Goal: Book appointment/travel/reservation

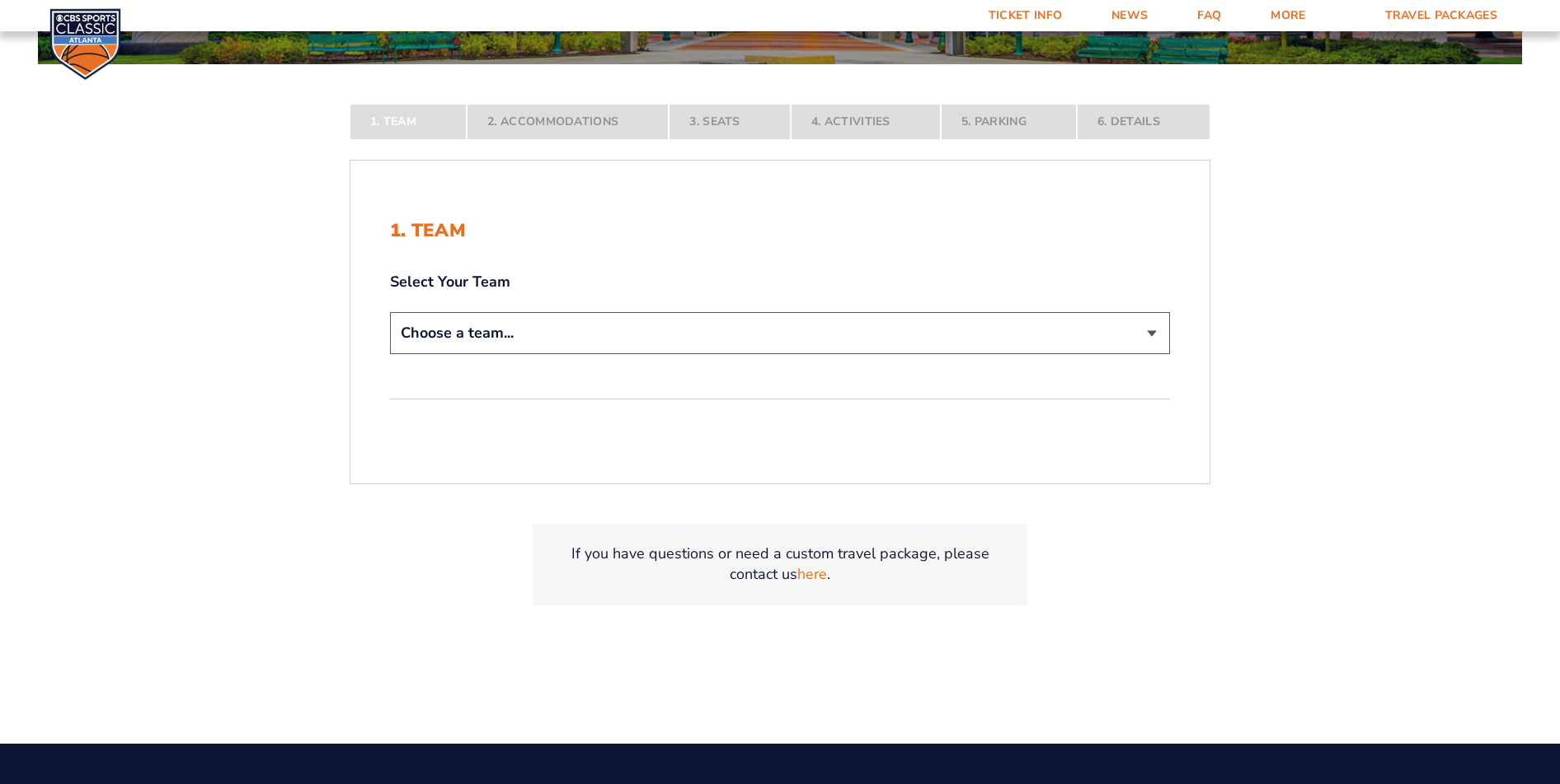
scroll to position [330, 0]
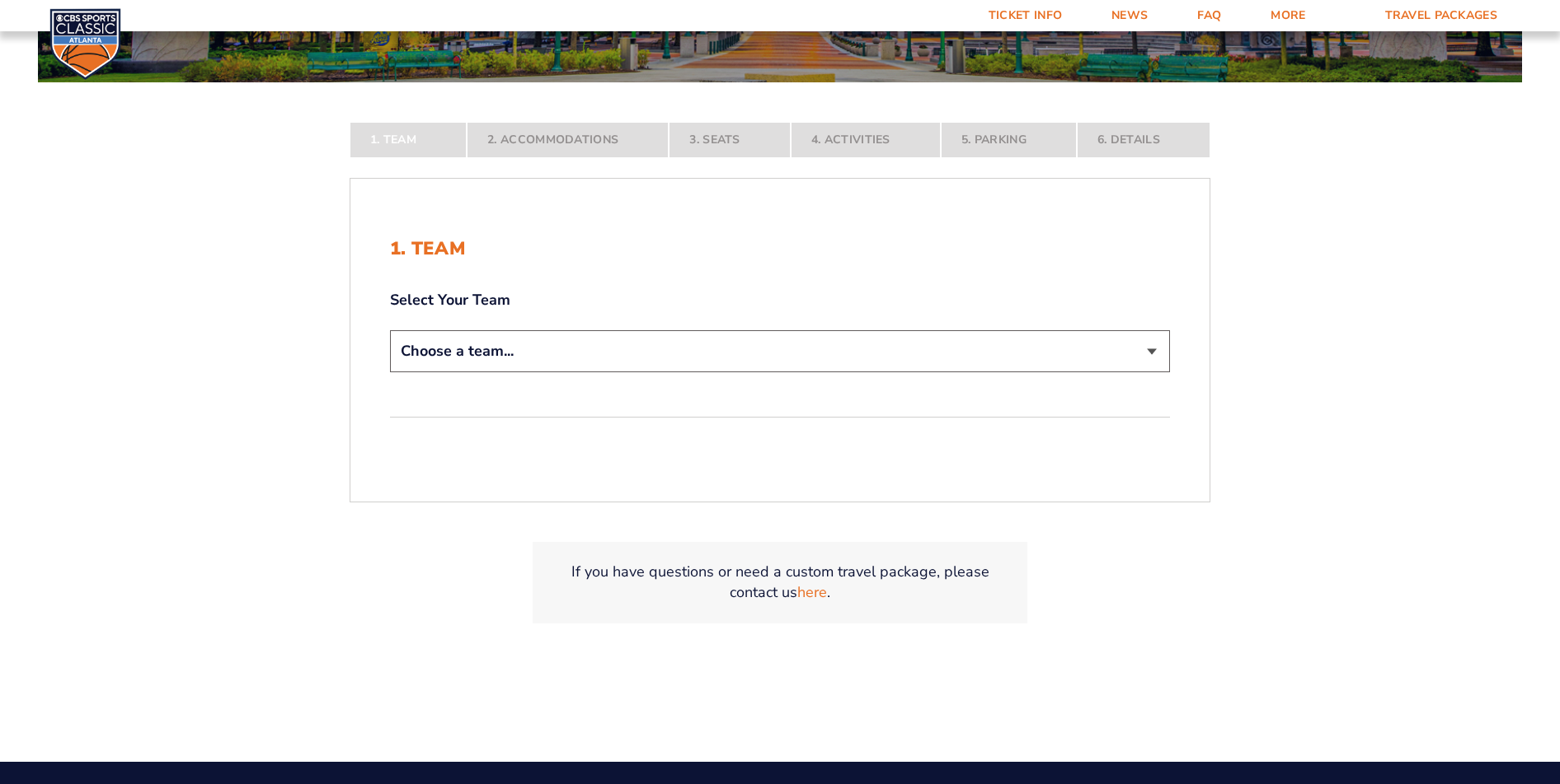
click at [1150, 349] on select "Choose a team... [US_STATE] Wildcats [US_STATE] State Buckeyes [US_STATE] Tar H…" at bounding box center [780, 352] width 780 height 42
select select "12956"
click at [390, 372] on select "Choose a team... [US_STATE] Wildcats [US_STATE] State Buckeyes [US_STATE] Tar H…" at bounding box center [780, 352] width 780 height 42
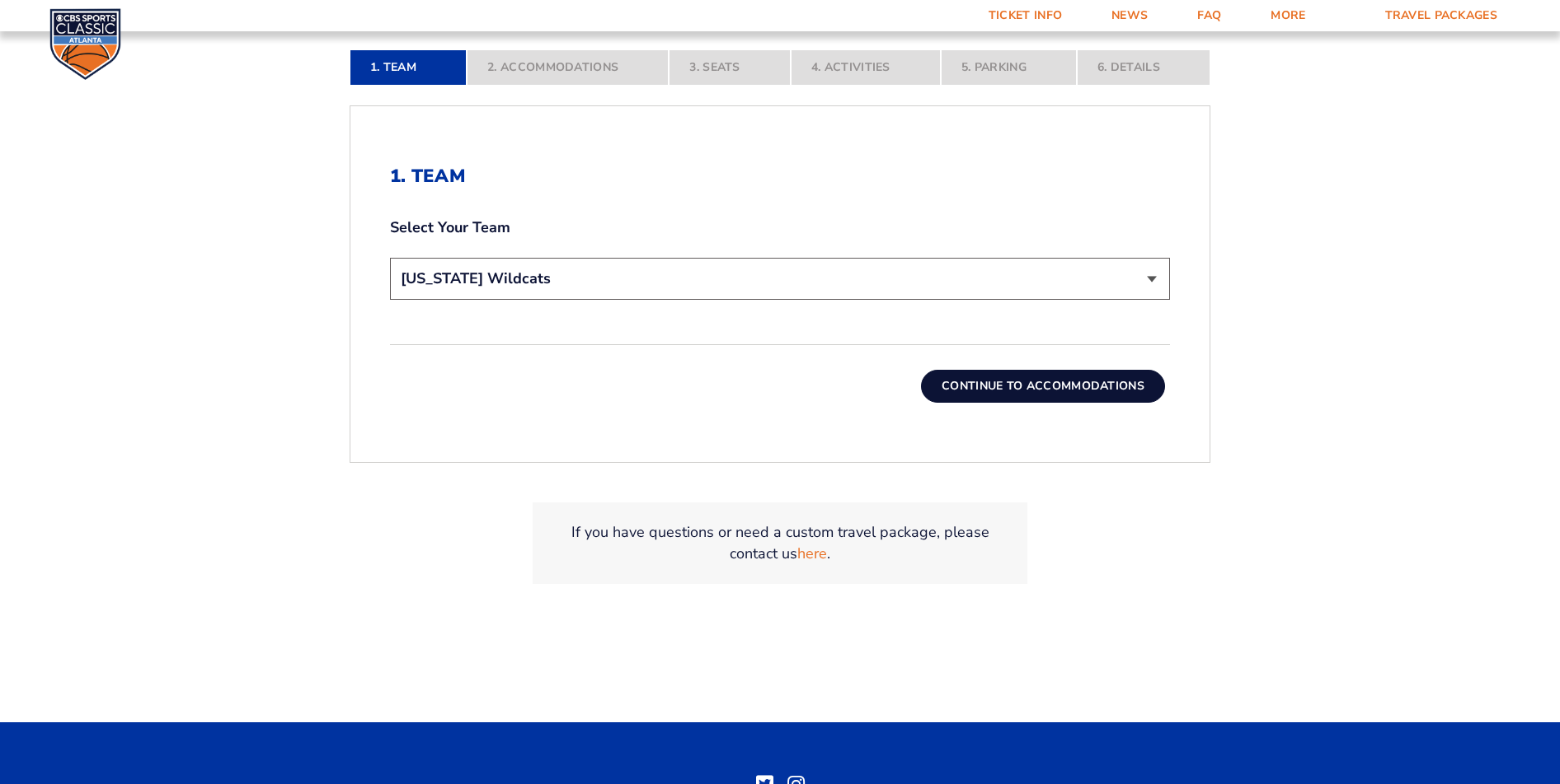
scroll to position [429, 0]
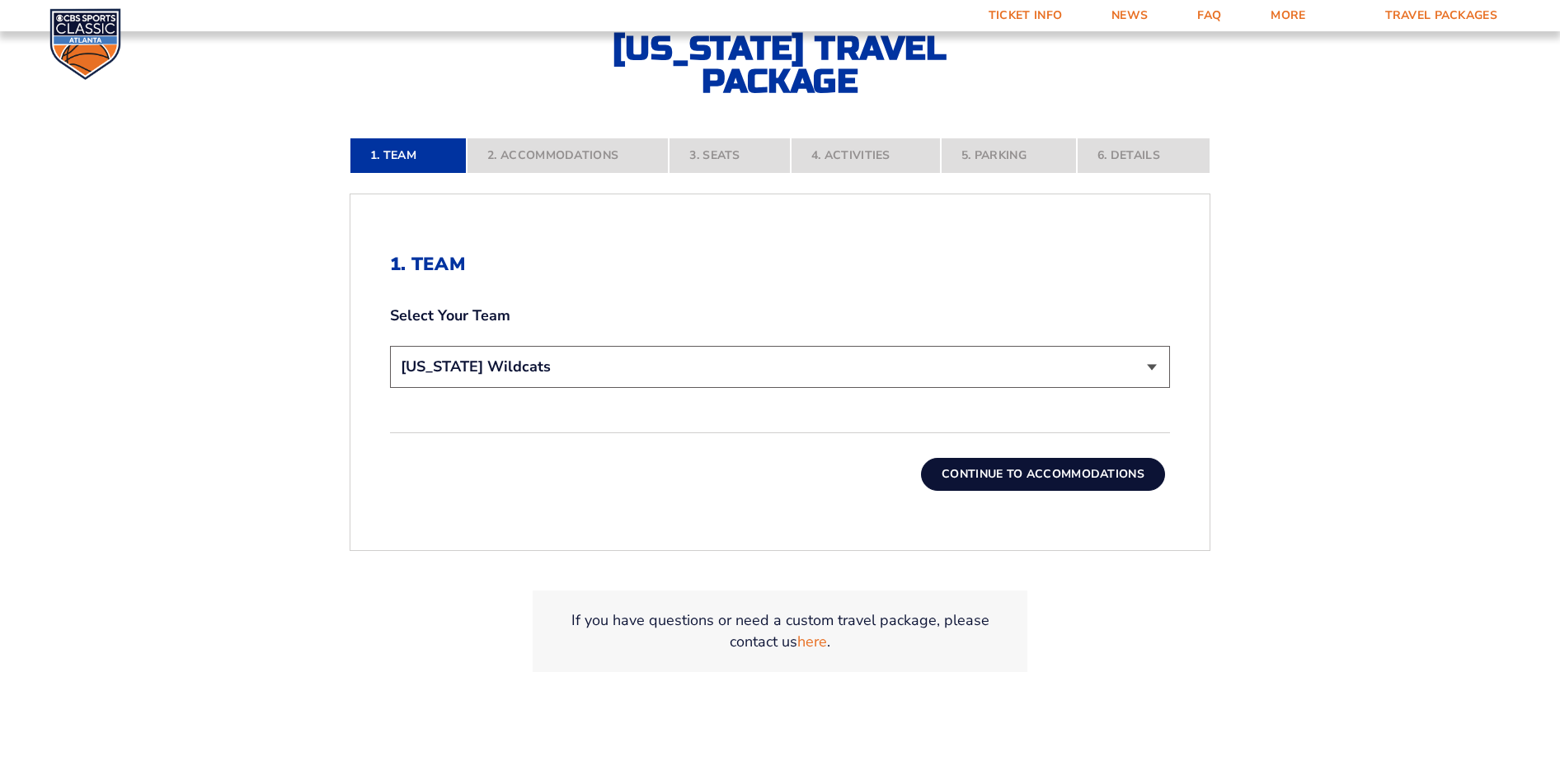
click at [1149, 365] on select "Choose a team... [US_STATE] Wildcats [US_STATE] State Buckeyes [US_STATE] Tar H…" at bounding box center [780, 367] width 780 height 42
click at [530, 361] on select "Choose a team... [US_STATE] Wildcats [US_STATE] State Buckeyes [US_STATE] Tar H…" at bounding box center [780, 367] width 780 height 42
click at [1041, 473] on button "Continue To Accommodations" at bounding box center [1042, 474] width 244 height 33
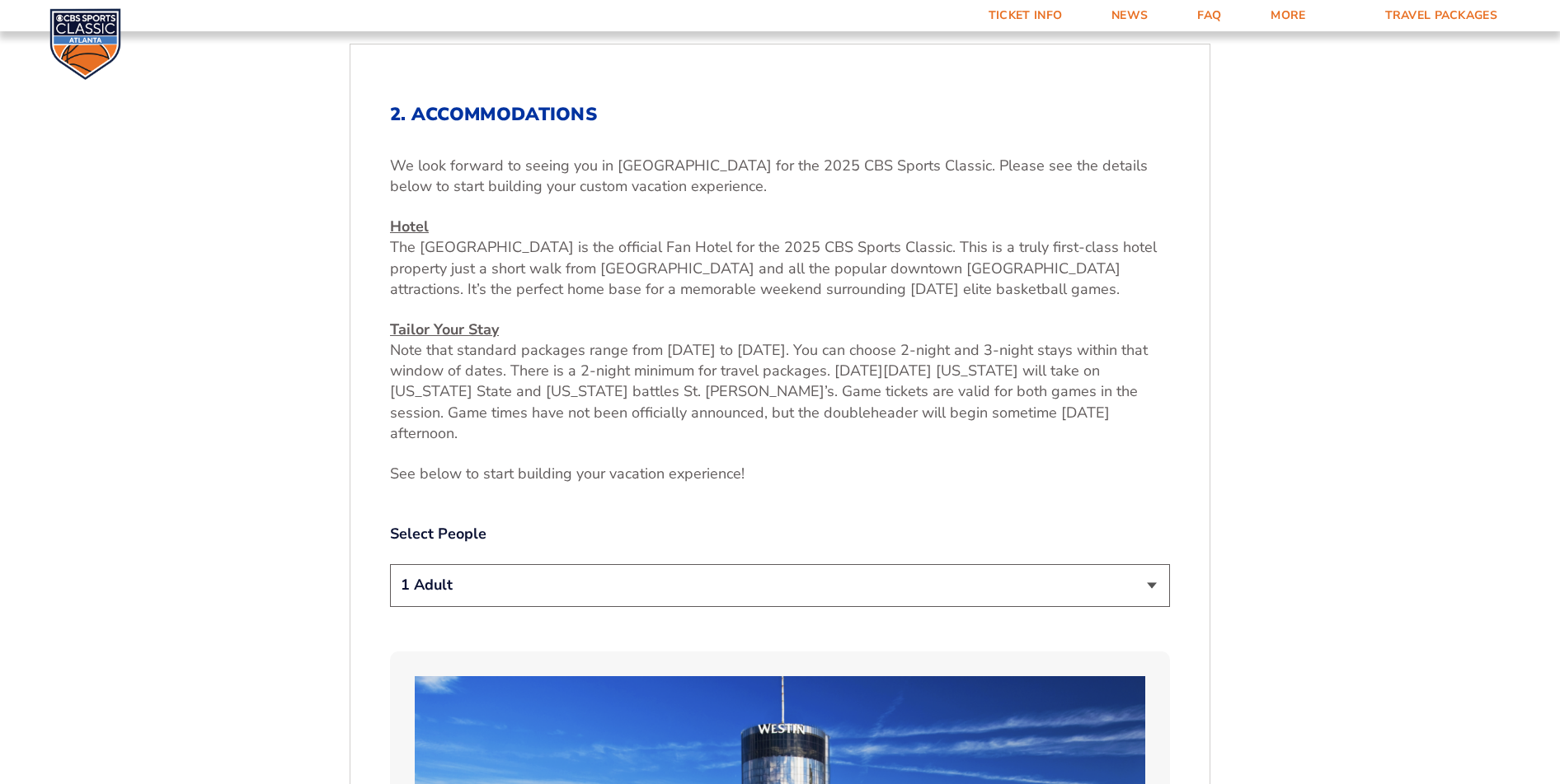
scroll to position [618, 0]
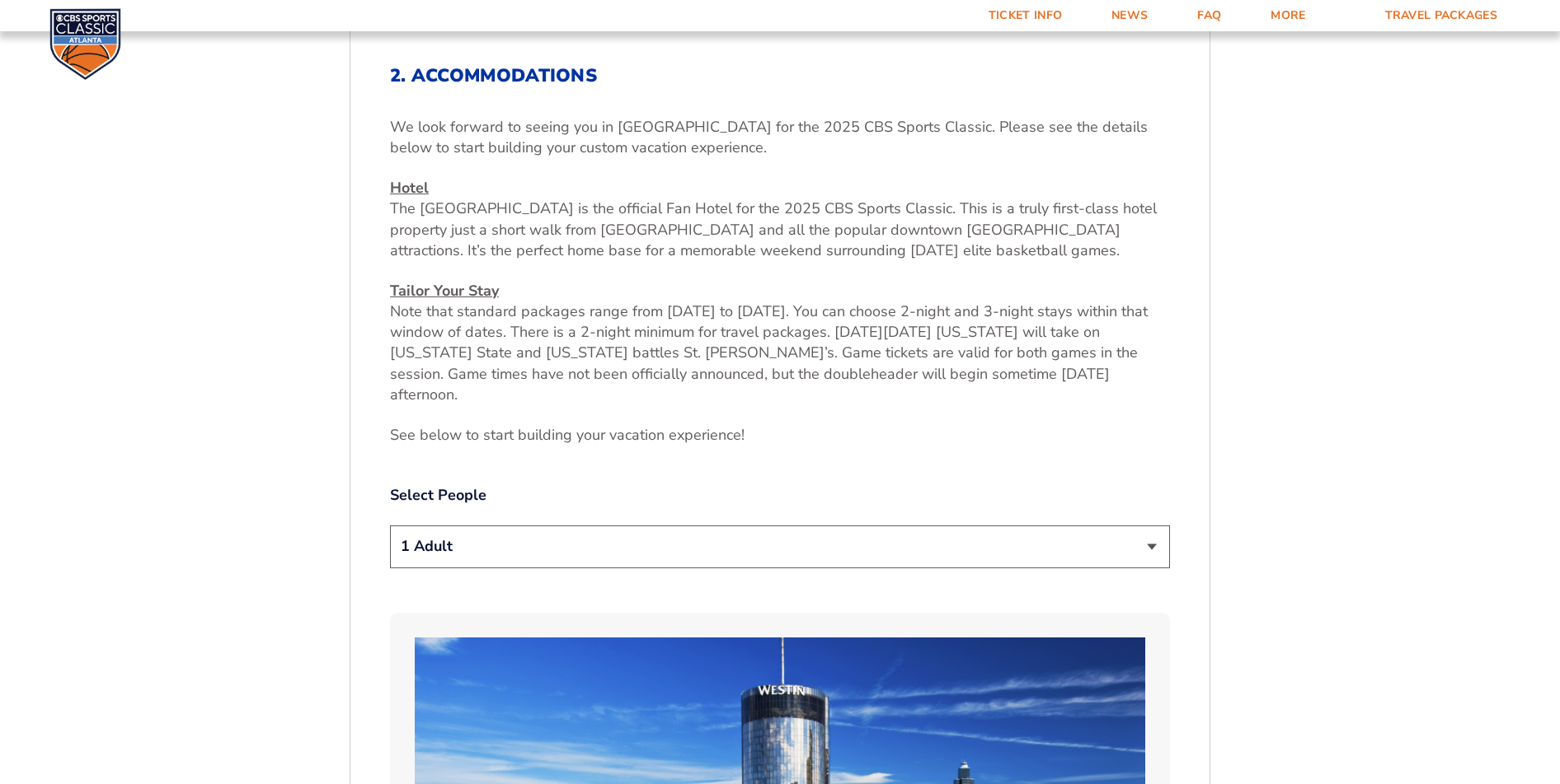
click at [1147, 529] on select "1 Adult 2 Adults 3 Adults 4 Adults 2 Adults + 1 Child 2 Adults + 2 Children 2 A…" at bounding box center [780, 547] width 780 height 42
select select "2 Adults"
click at [390, 526] on select "1 Adult 2 Adults 3 Adults 4 Adults 2 Adults + 1 Child 2 Adults + 2 Children 2 A…" at bounding box center [780, 547] width 780 height 42
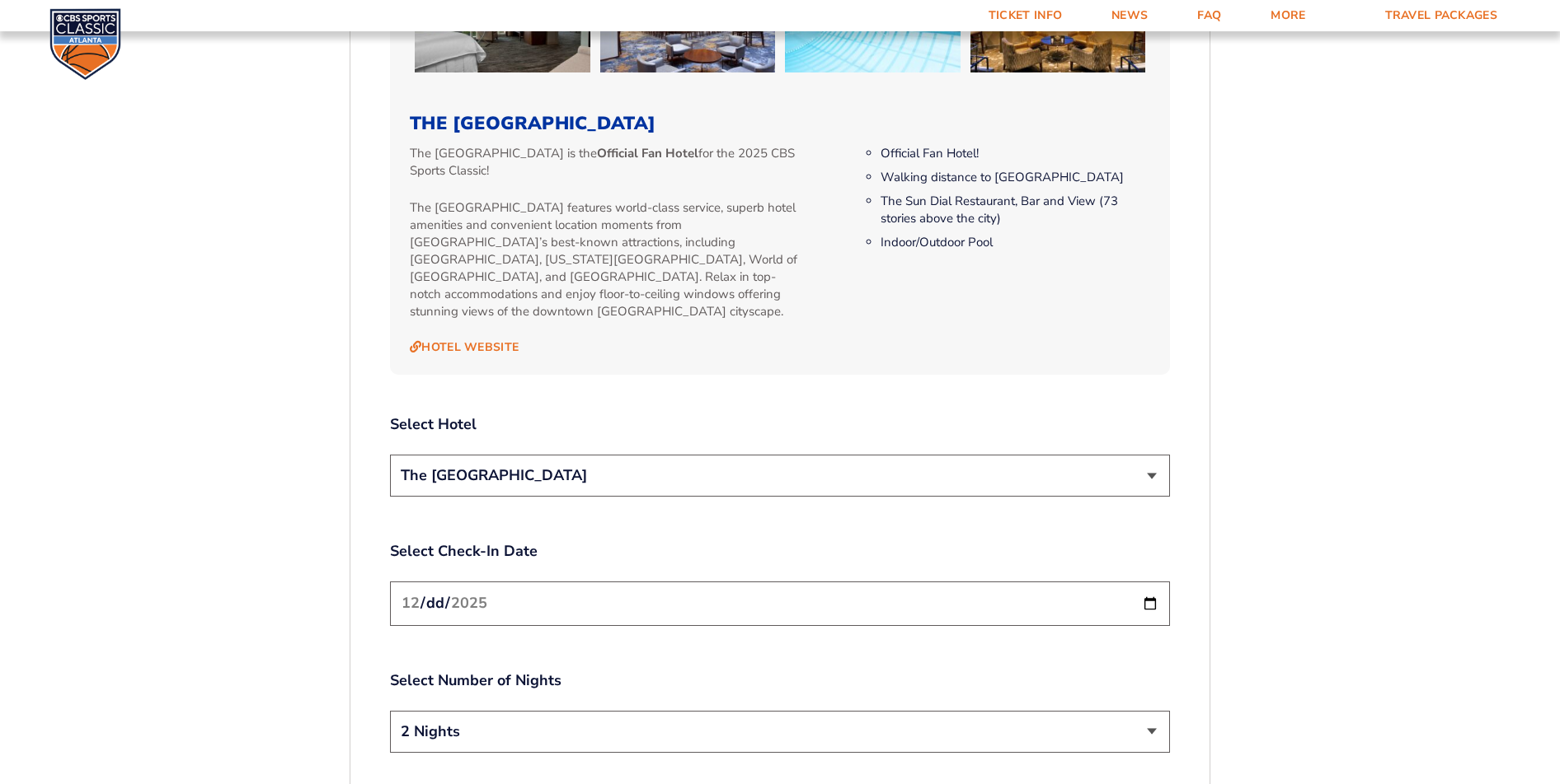
scroll to position [1771, 0]
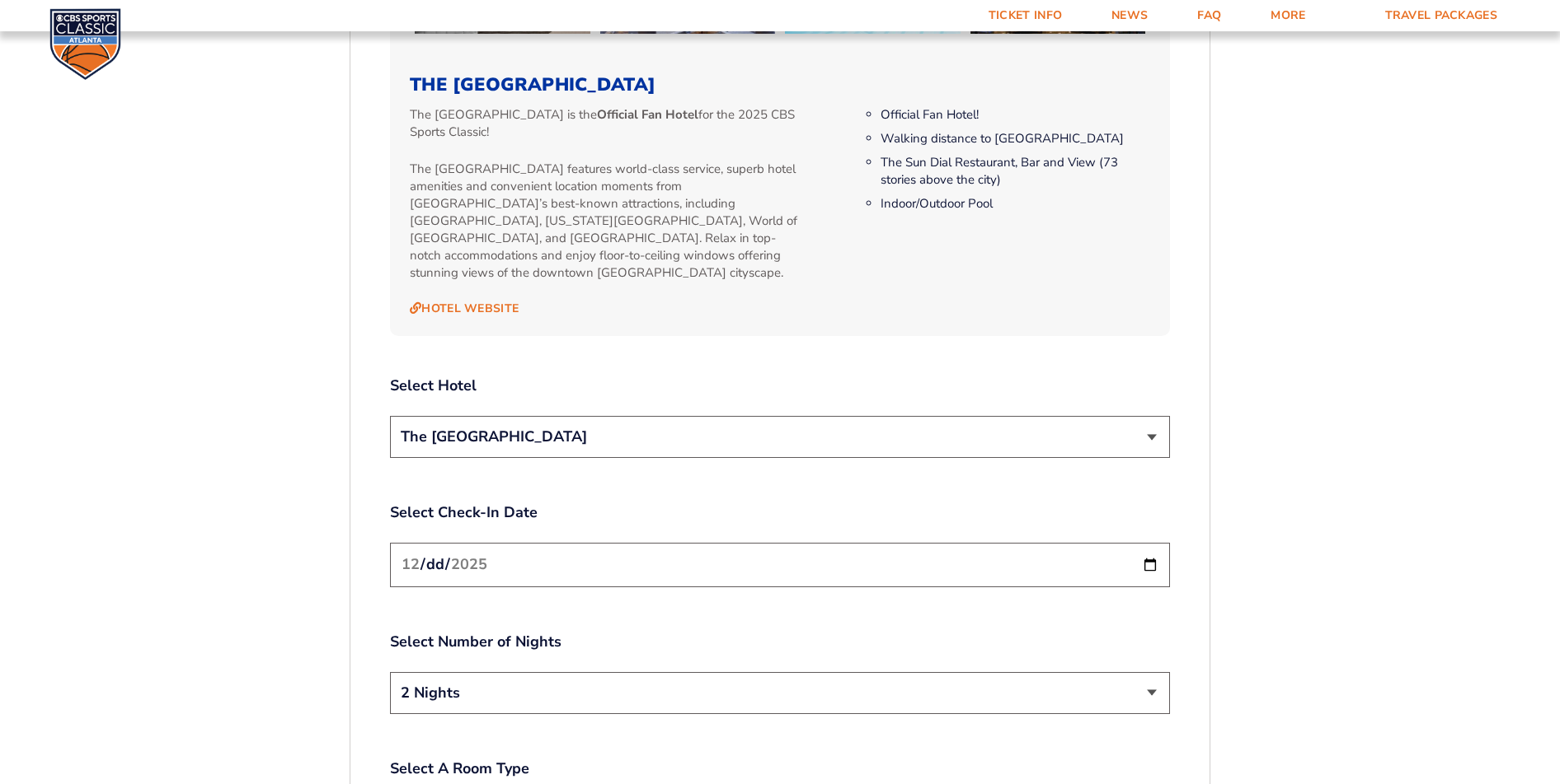
click at [1154, 416] on select "The [GEOGRAPHIC_DATA]" at bounding box center [780, 437] width 780 height 42
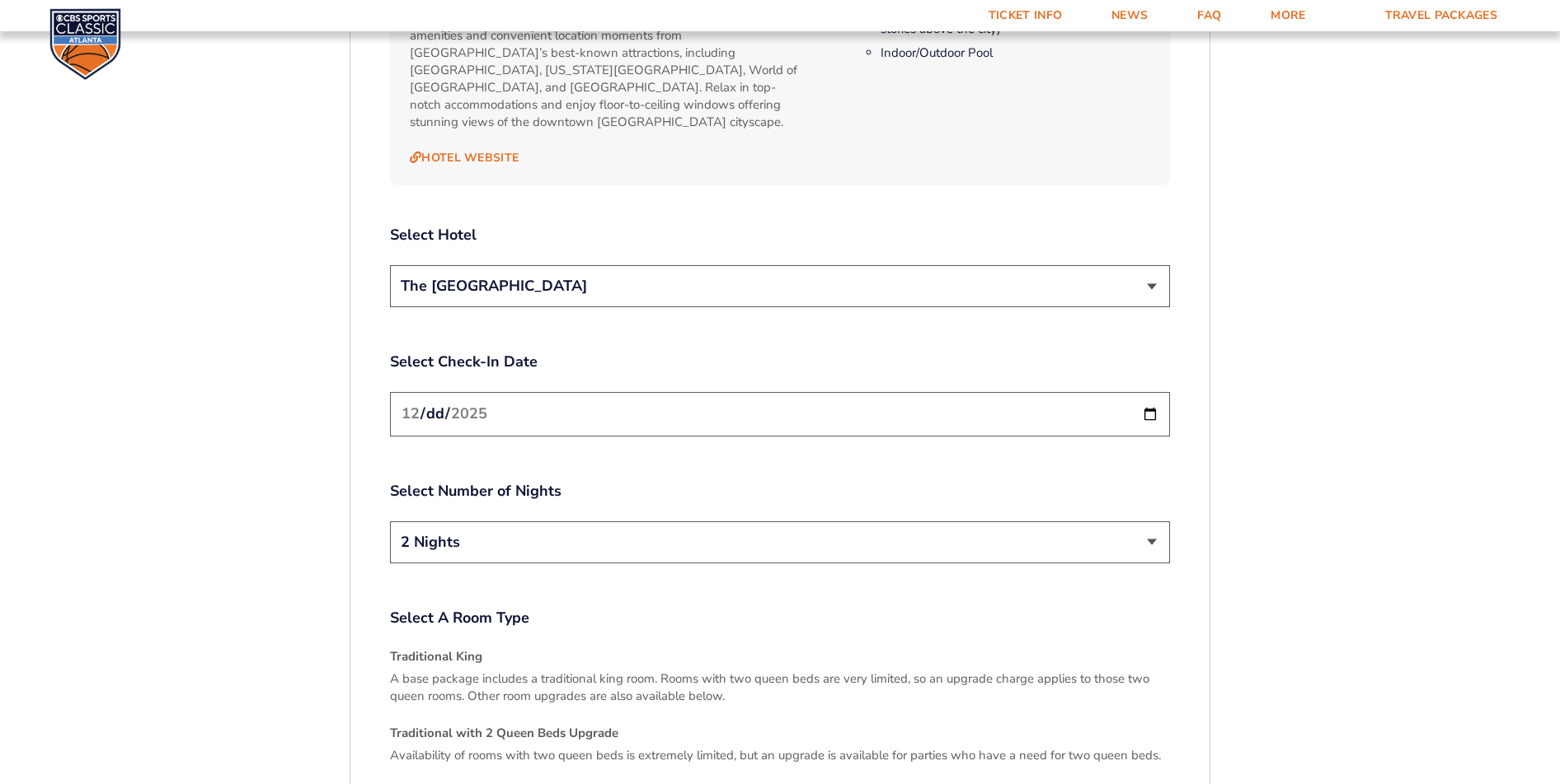
scroll to position [1936, 0]
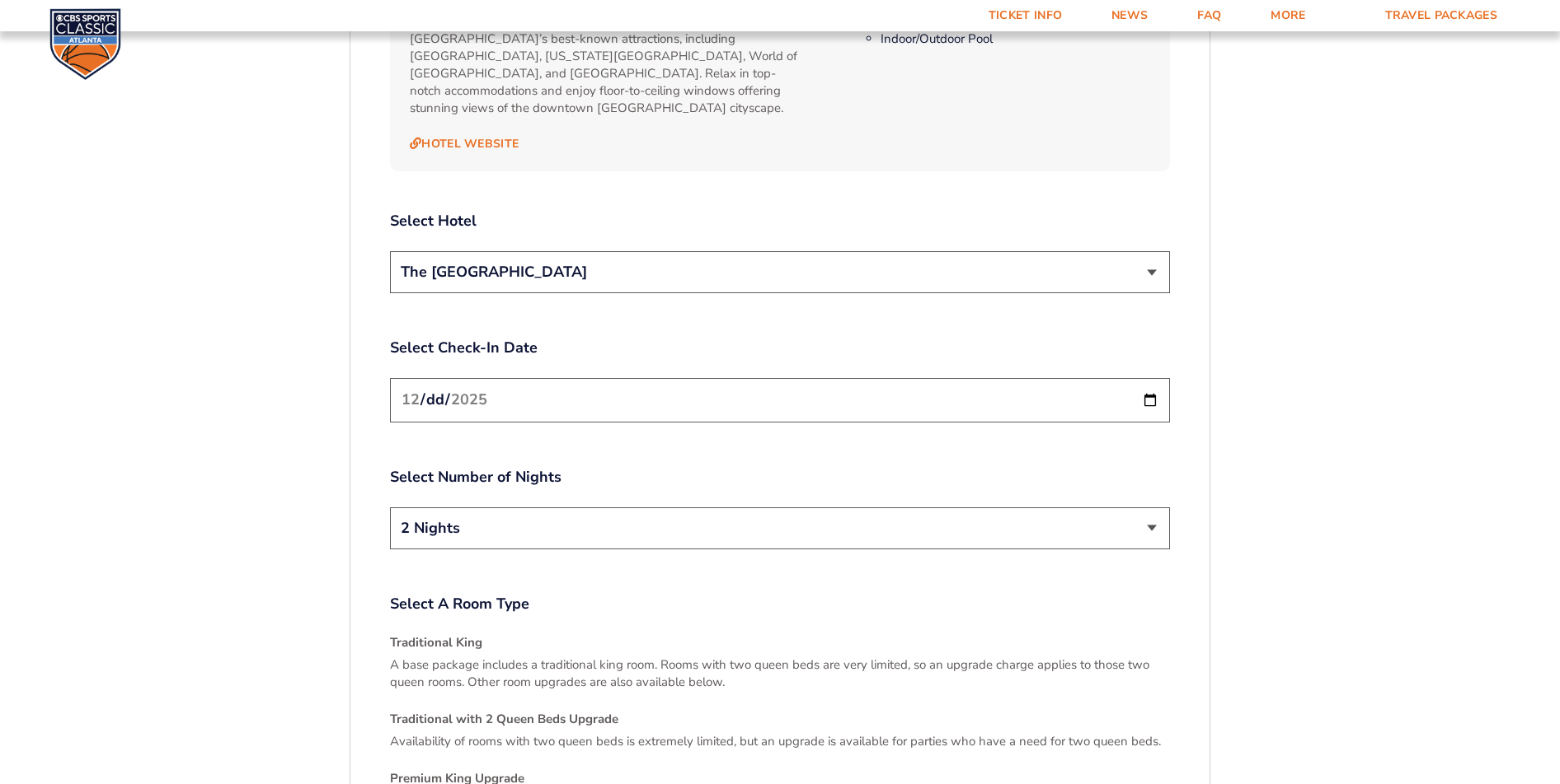
click at [1152, 507] on select "2 Nights 3 Nights" at bounding box center [780, 528] width 780 height 42
click at [390, 507] on select "2 Nights 3 Nights" at bounding box center [780, 528] width 780 height 42
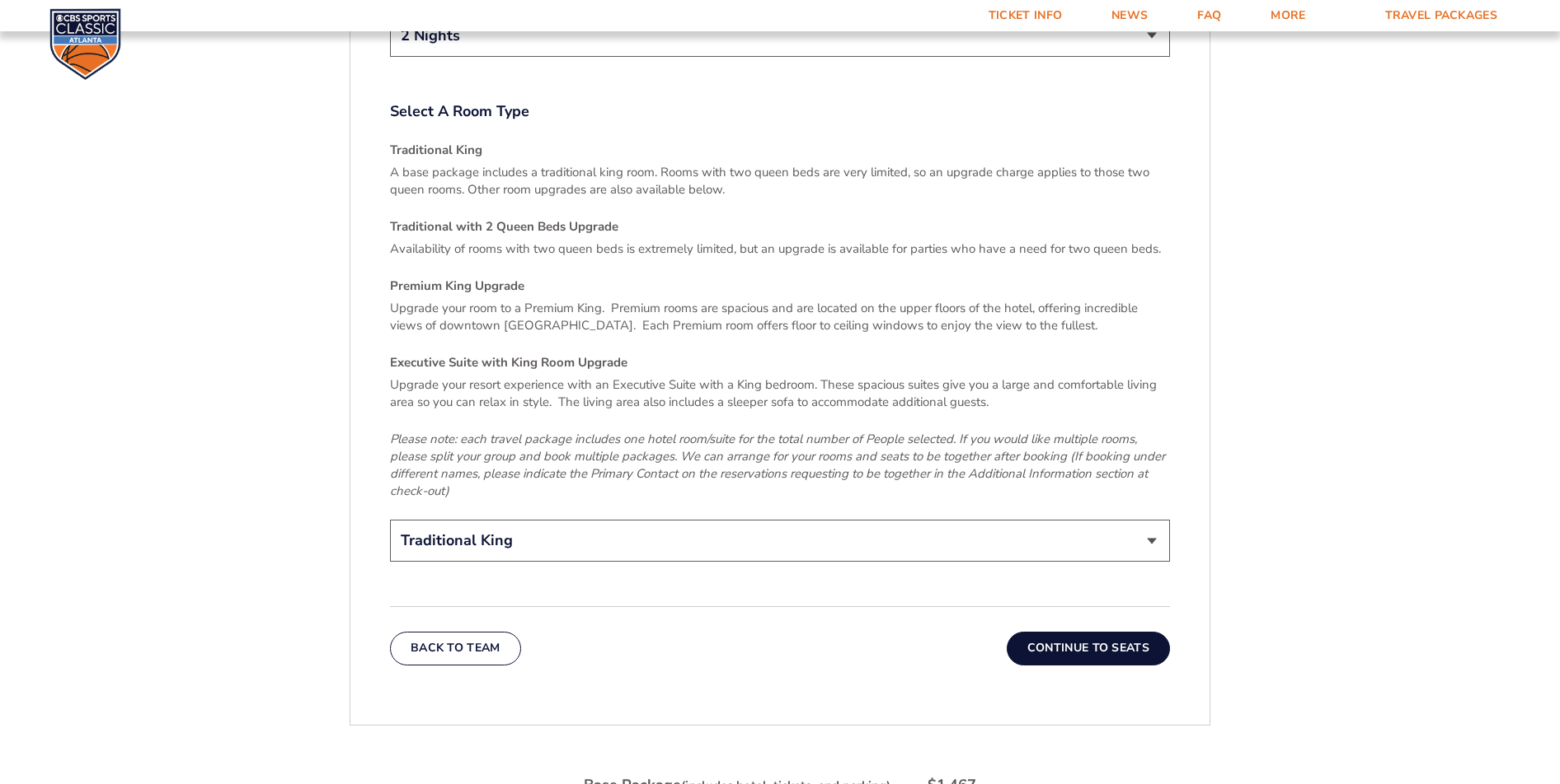
scroll to position [2431, 0]
click at [1148, 518] on select "Traditional King Traditional with 2 Queen Beds Upgrade (+$45 per night) Premium…" at bounding box center [780, 539] width 780 height 42
click at [390, 518] on select "Traditional King Traditional with 2 Queen Beds Upgrade (+$45 per night) Premium…" at bounding box center [780, 539] width 780 height 42
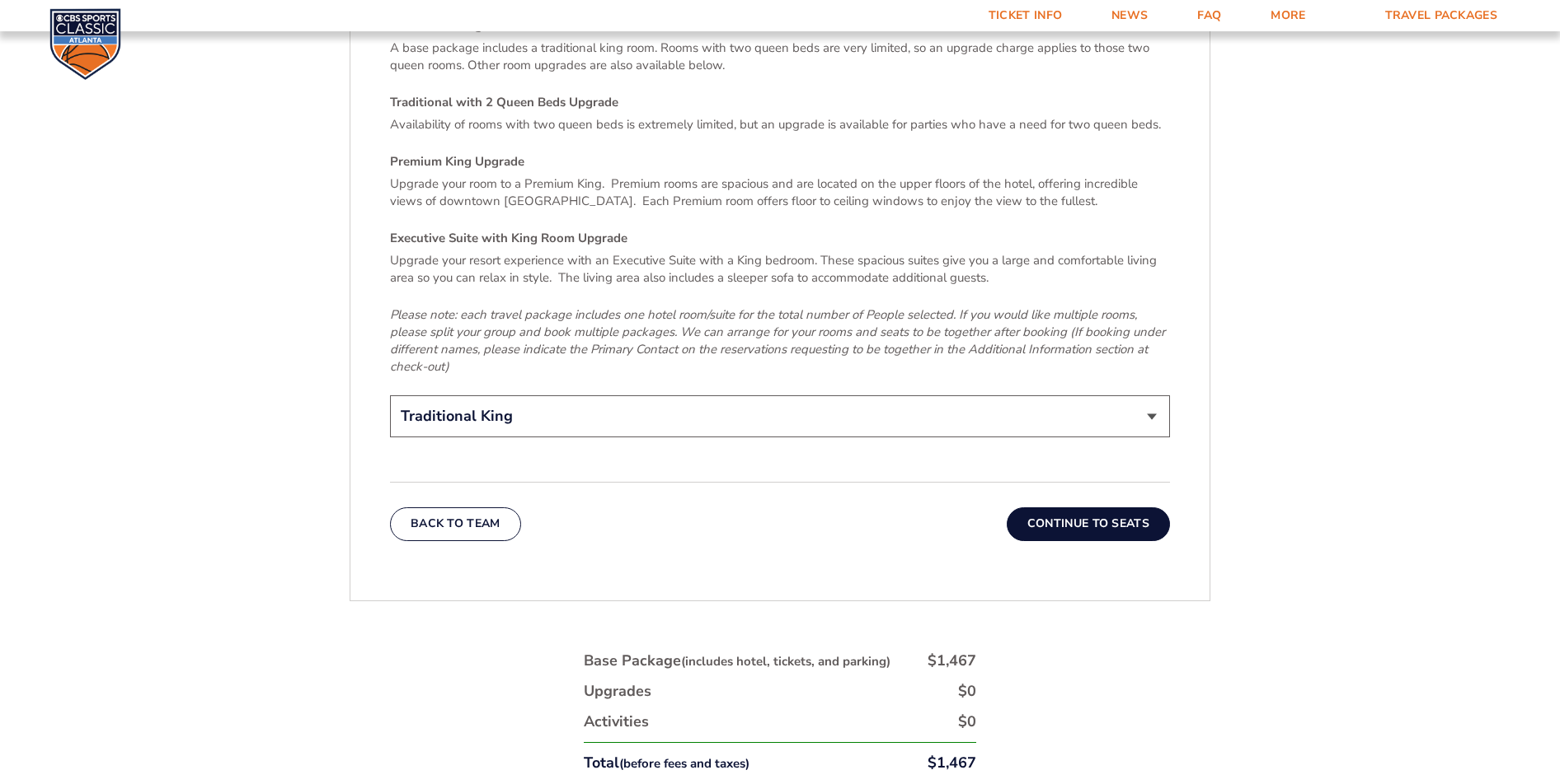
scroll to position [2596, 0]
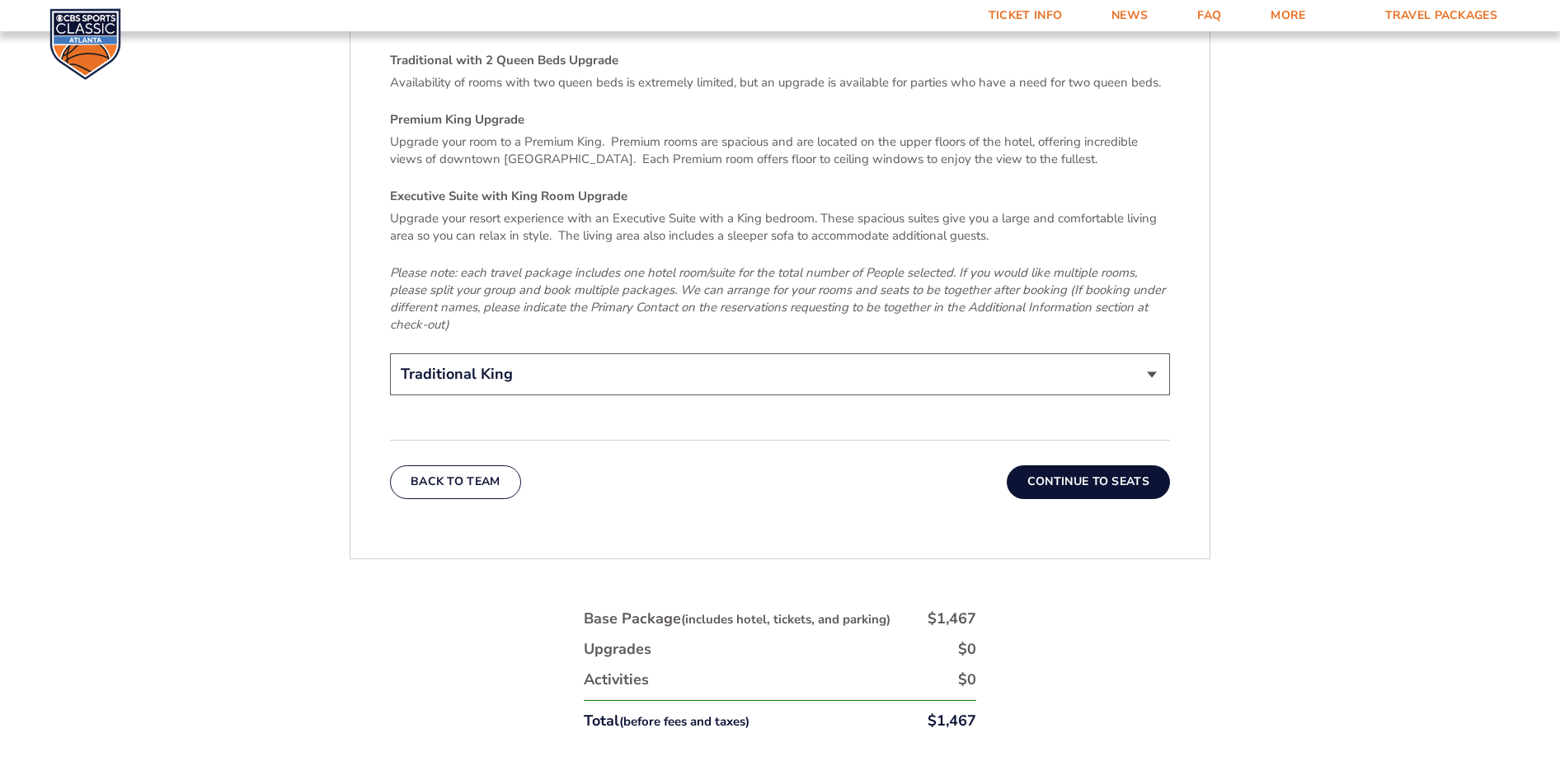
click at [1108, 466] on button "Continue To Seats" at bounding box center [1087, 482] width 163 height 33
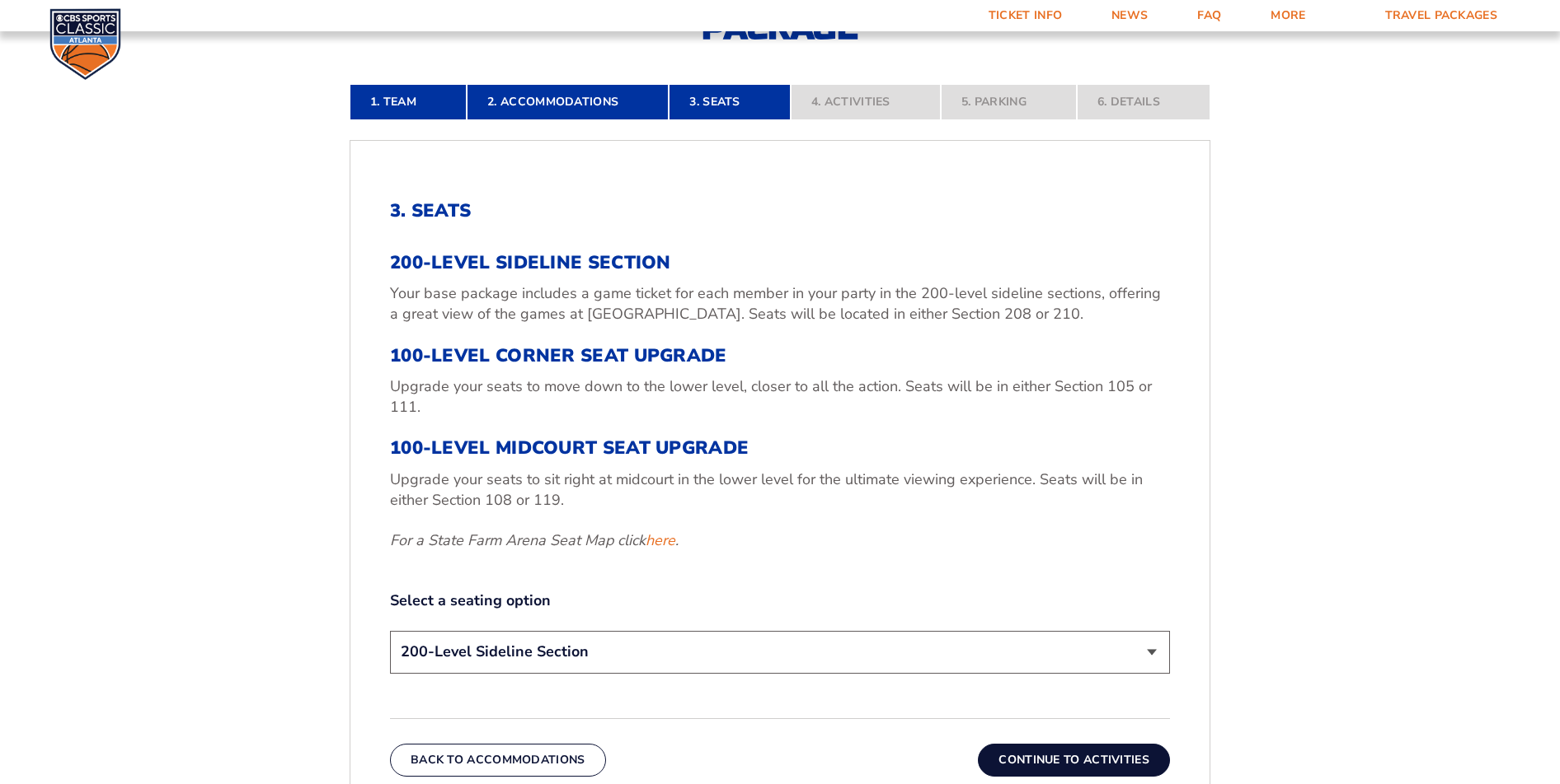
scroll to position [535, 0]
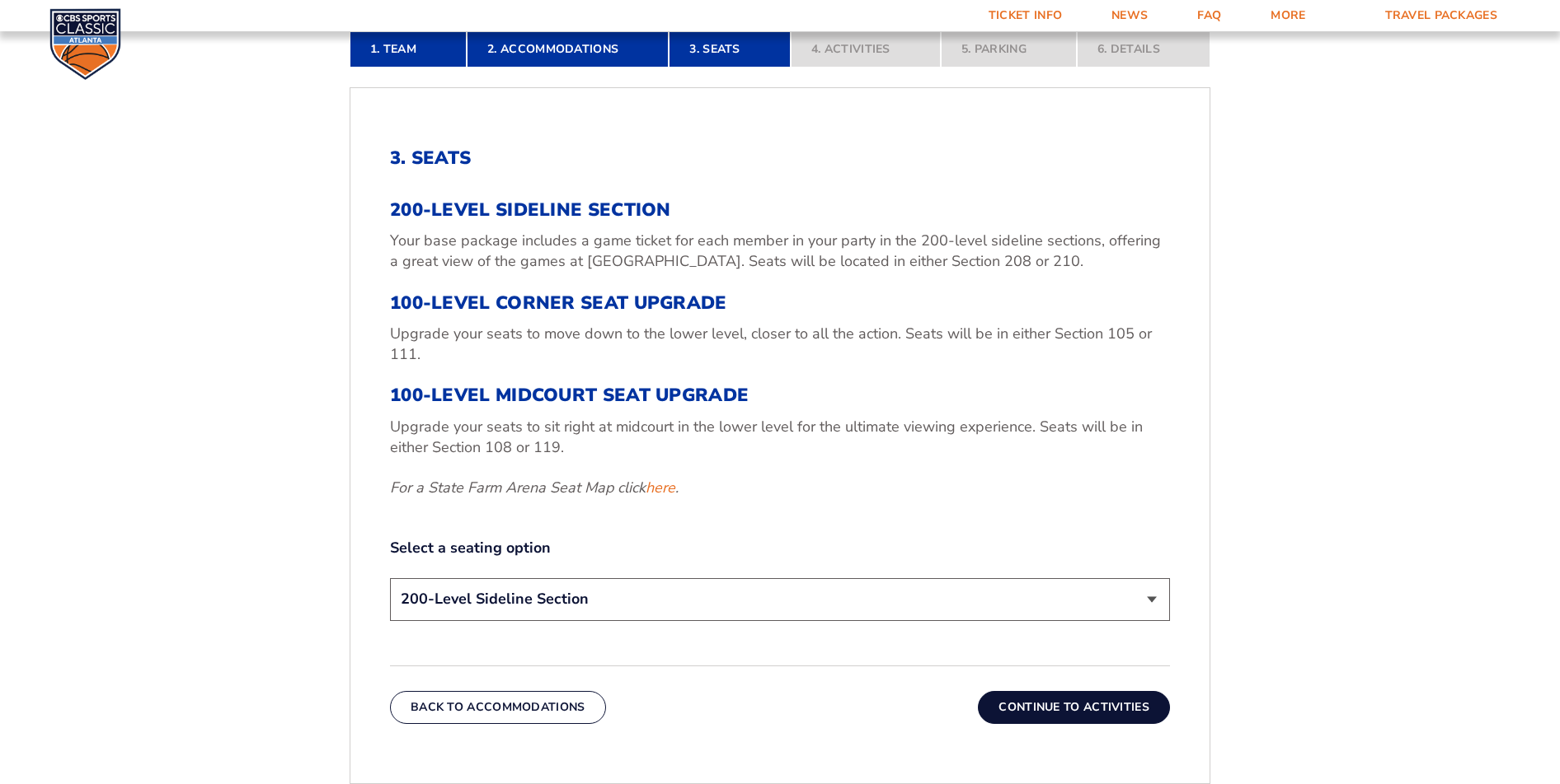
click at [1064, 710] on button "Continue To Activities" at bounding box center [1073, 708] width 192 height 33
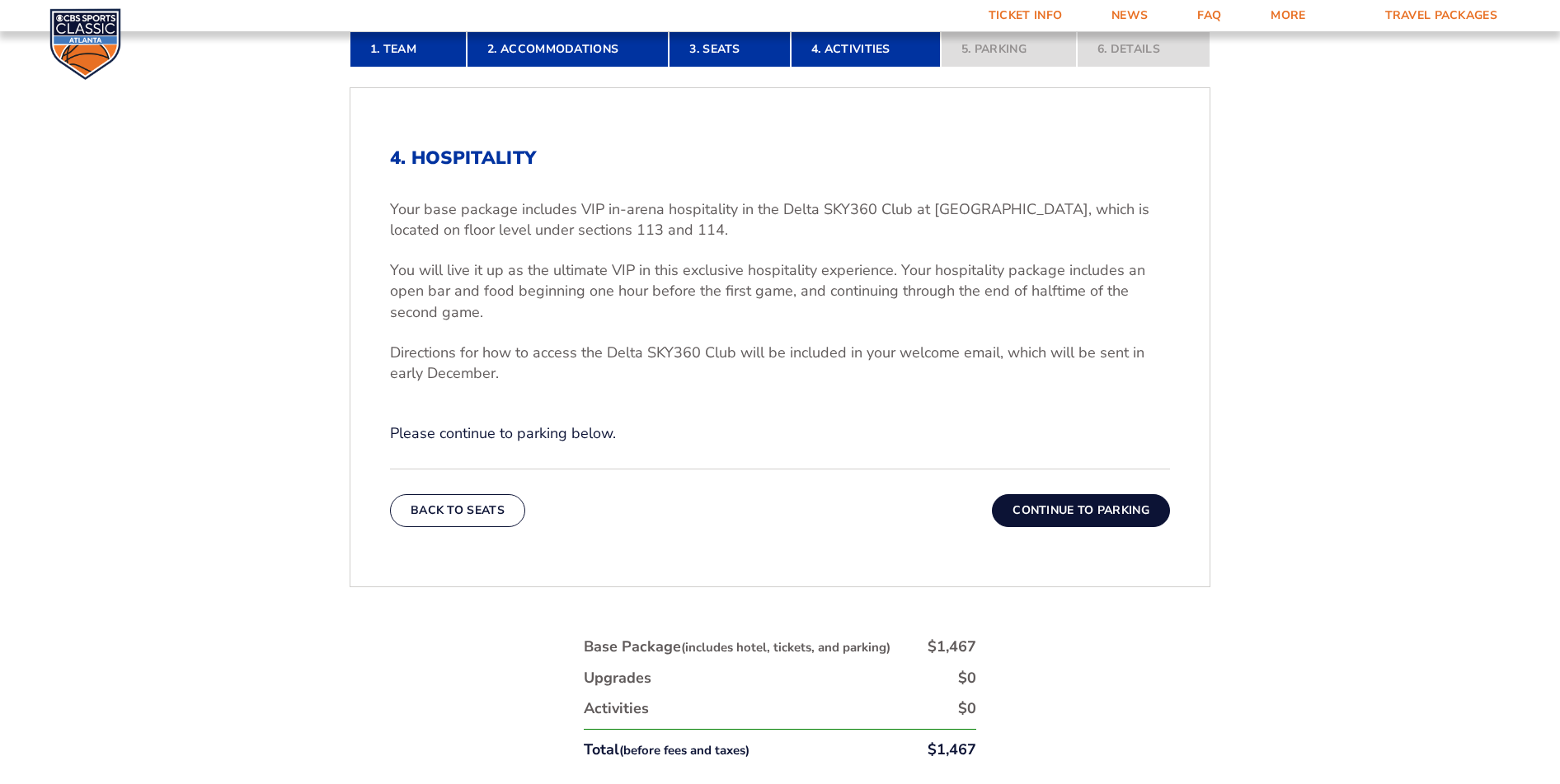
click at [1116, 506] on button "Continue To Parking" at bounding box center [1081, 511] width 178 height 33
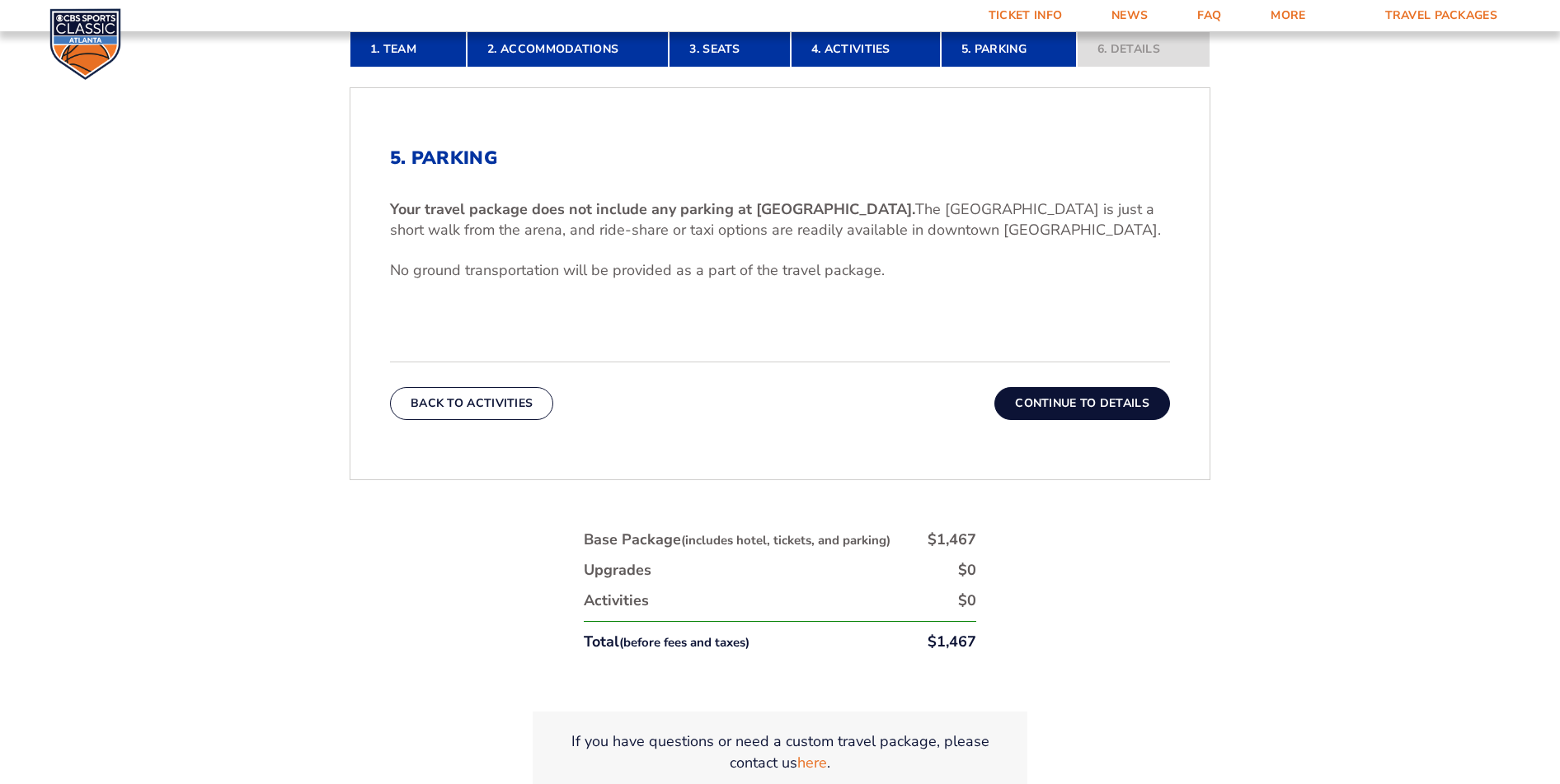
click at [1071, 401] on button "Continue To Details" at bounding box center [1081, 404] width 176 height 33
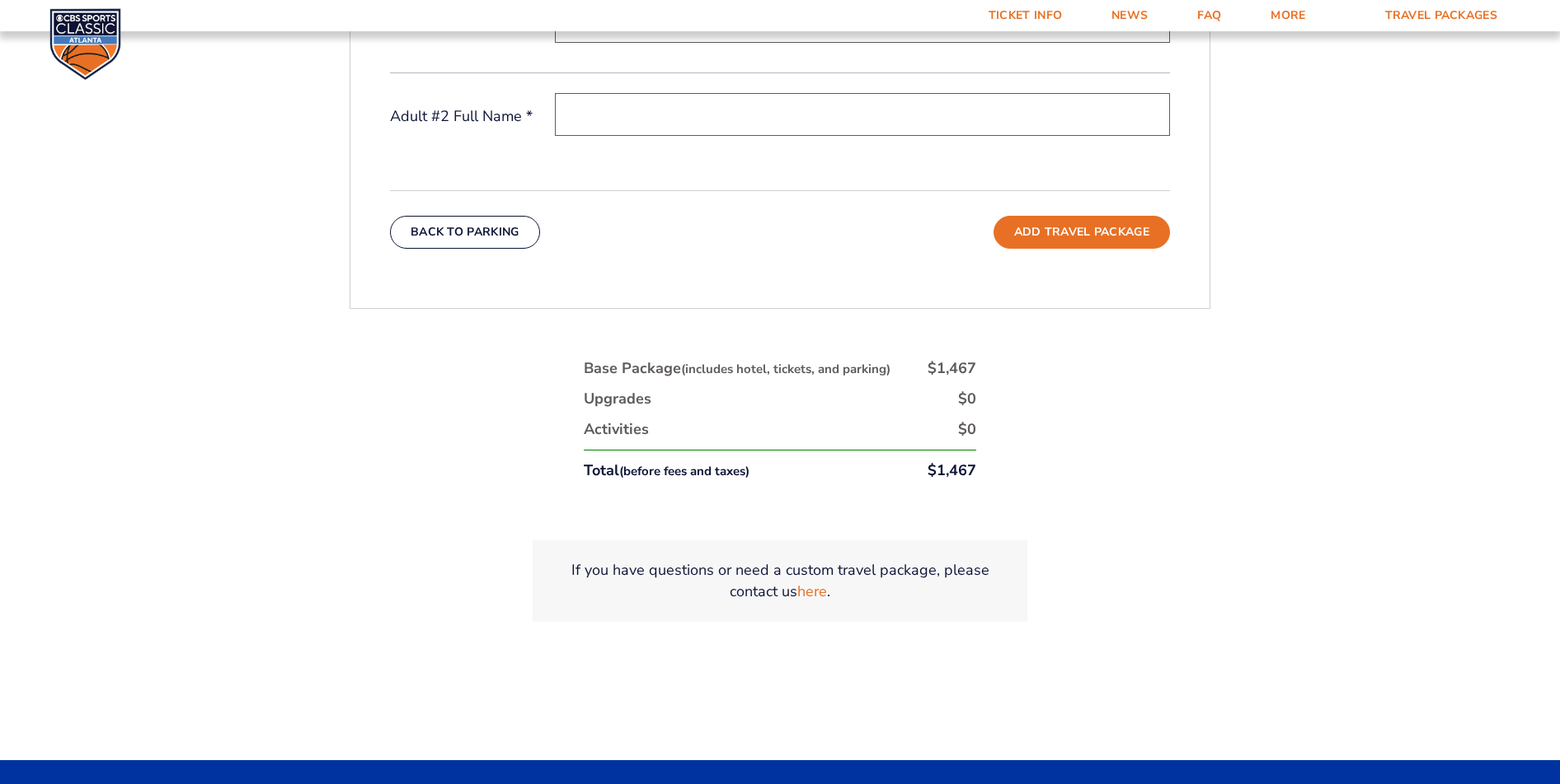
scroll to position [783, 0]
